Goal: Find contact information: Find contact information

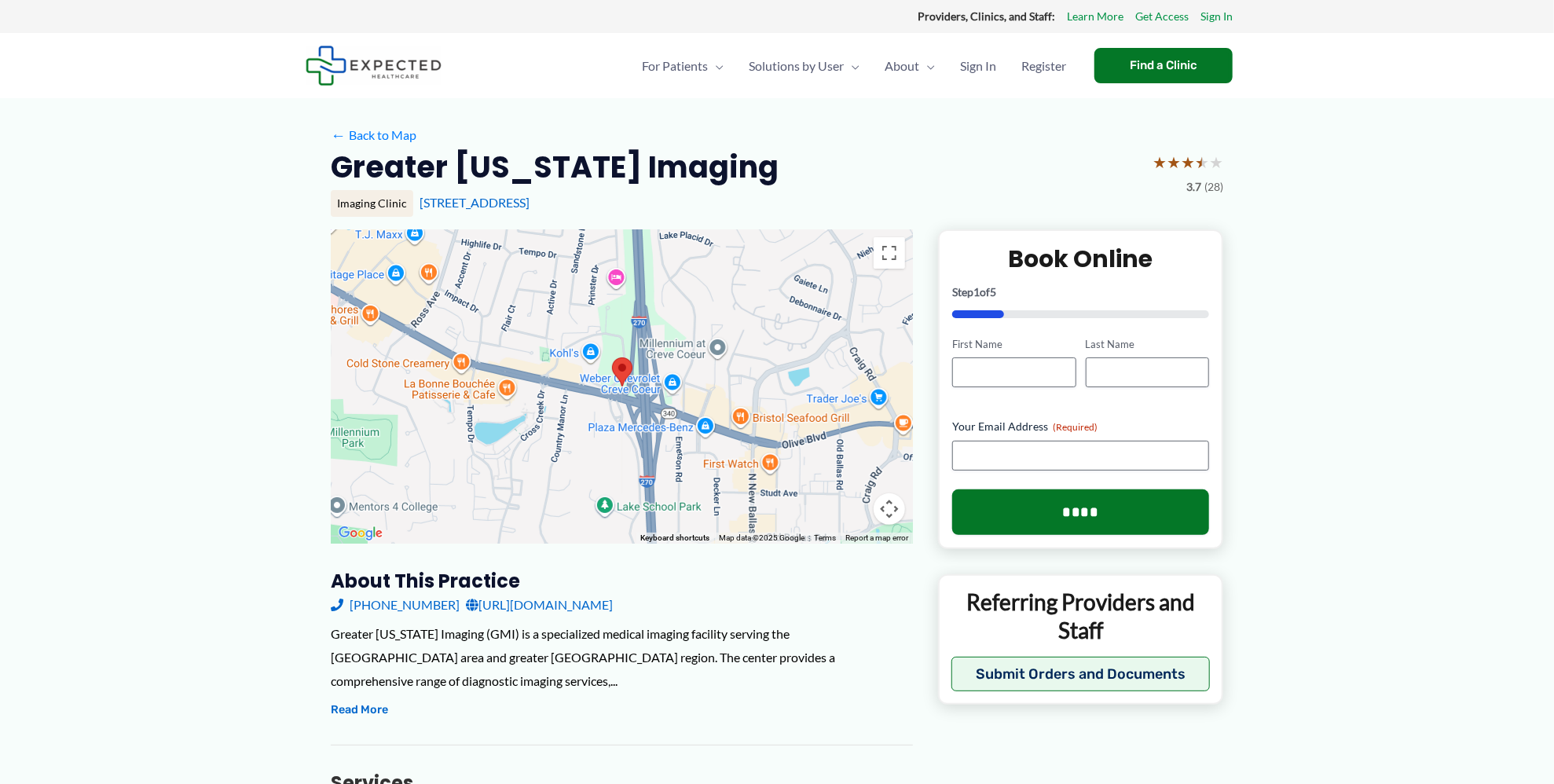
drag, startPoint x: 201, startPoint y: 30, endPoint x: 183, endPoint y: 182, distance: 153.1
click at [199, 30] on div "Providers, Clinics, and Staff: Learn More Get Access Sign In" at bounding box center [777, 16] width 1554 height 33
click at [358, 607] on link "[PHONE_NUMBER]" at bounding box center [396, 605] width 129 height 24
drag, startPoint x: 60, startPoint y: 63, endPoint x: 22, endPoint y: 108, distance: 58.9
click at [55, 74] on div "For Patients Menu Toggle How does Expected work? Medical Records Navigator Reso…" at bounding box center [777, 65] width 1554 height 65
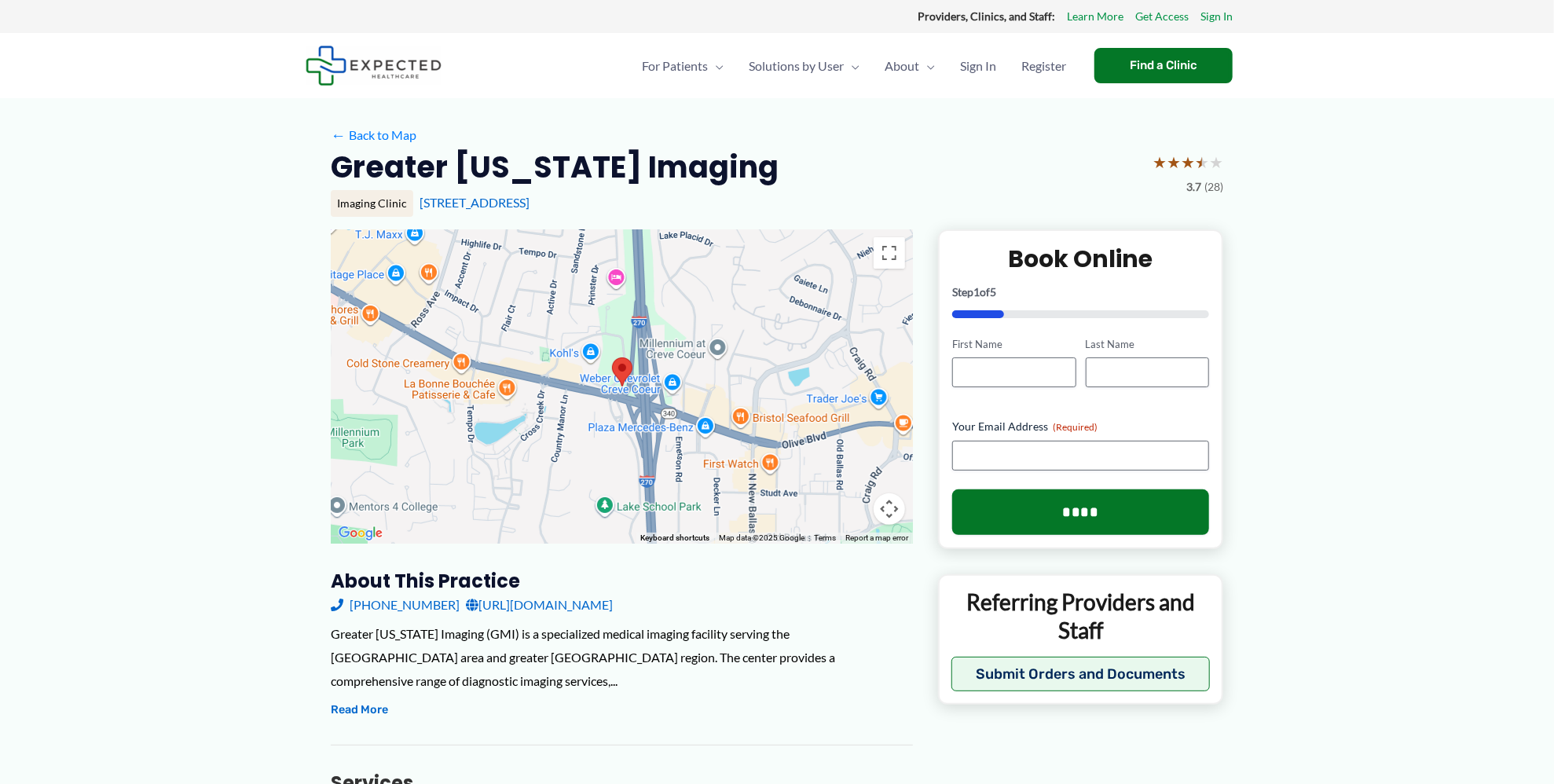
drag, startPoint x: 92, startPoint y: 282, endPoint x: 95, endPoint y: 274, distance: 8.5
